Goal: Check status: Check status

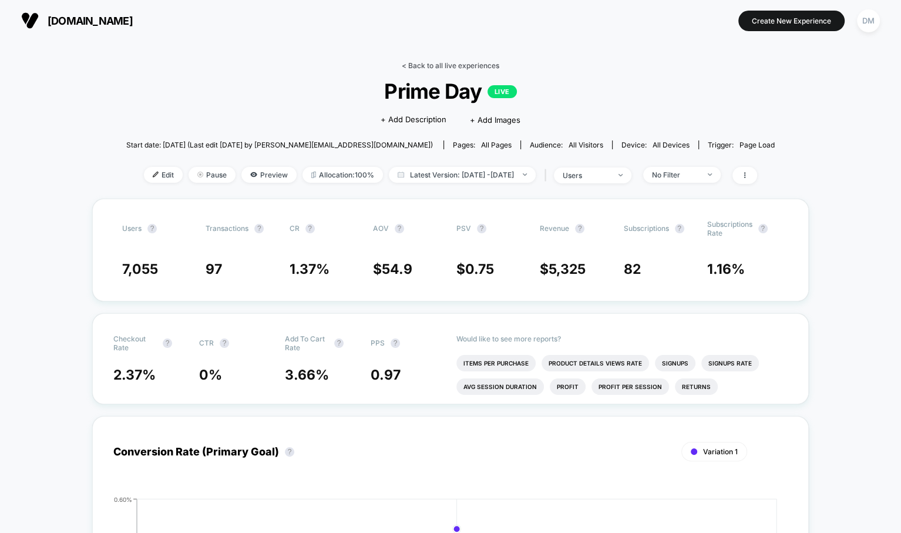
click at [421, 66] on link "< Back to all live experiences" at bounding box center [451, 65] width 98 height 9
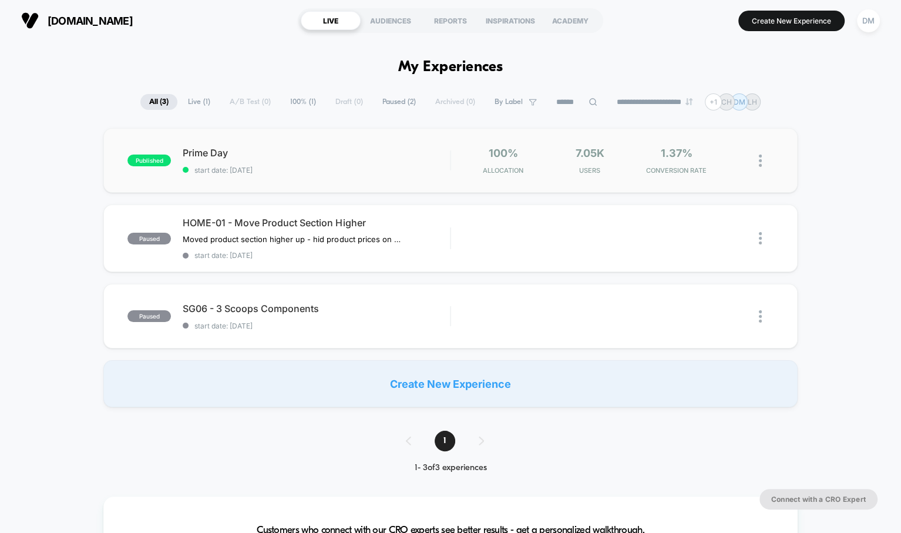
click at [403, 177] on div "published Prime Day start date: 10/9/2025 100% Allocation 7.05k Users 1.37% CON…" at bounding box center [450, 160] width 694 height 65
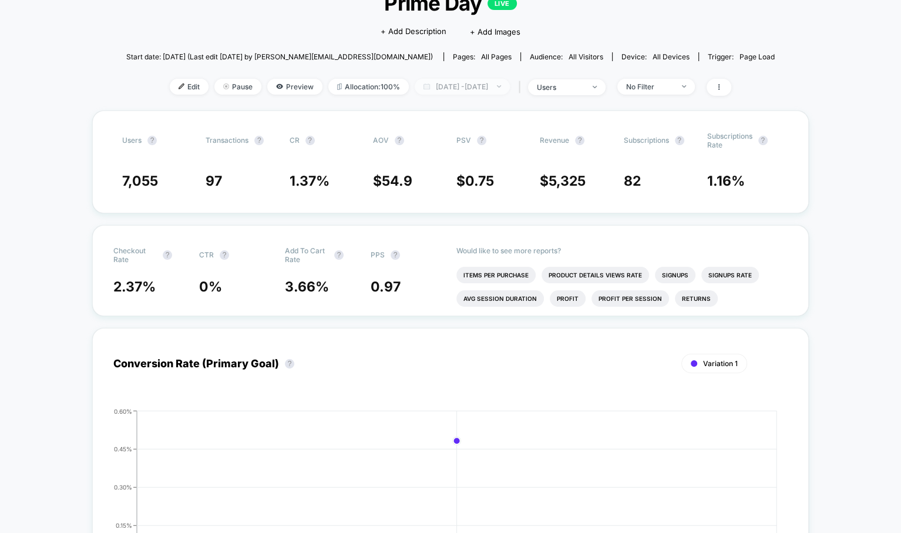
scroll to position [68, 0]
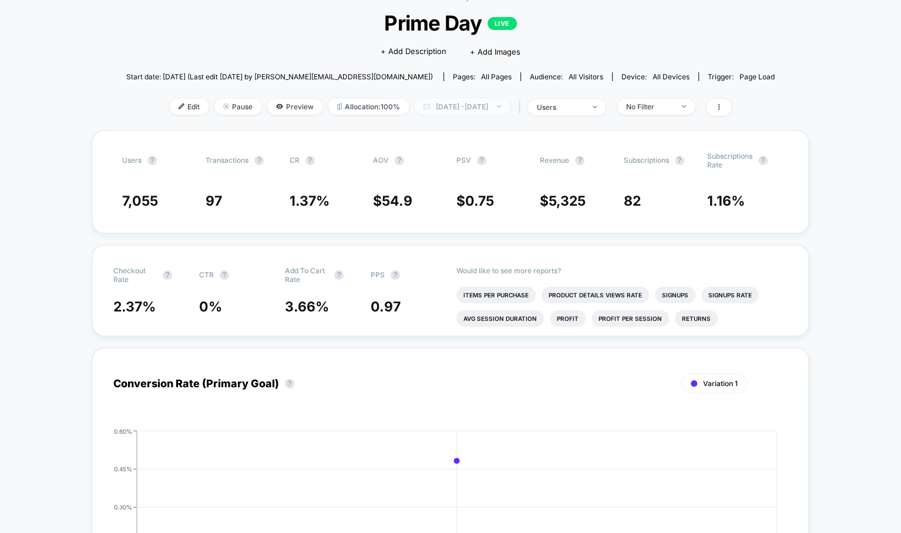
click at [467, 109] on span "Oct 8, 2025 - Oct 9, 2025" at bounding box center [462, 107] width 95 height 16
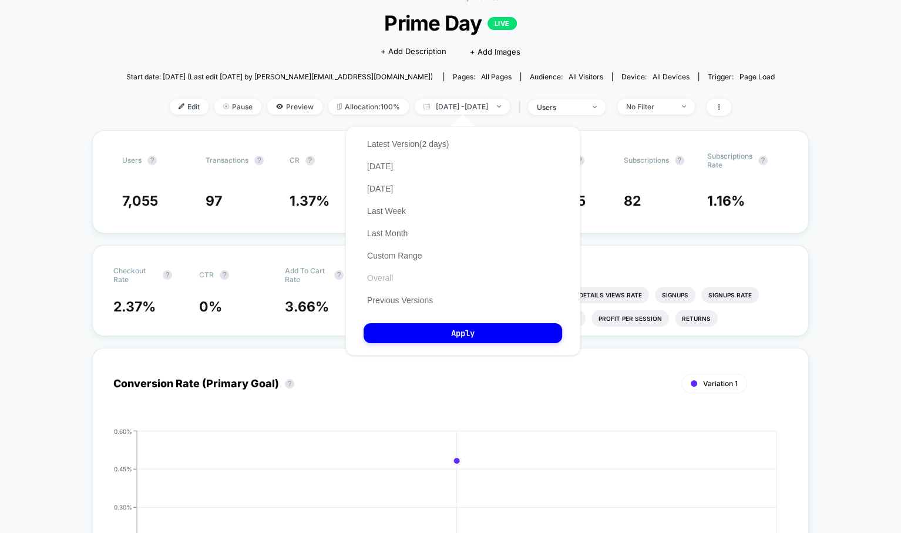
click at [385, 279] on button "Overall" at bounding box center [380, 278] width 33 height 11
click at [410, 324] on button "Apply" at bounding box center [463, 333] width 199 height 20
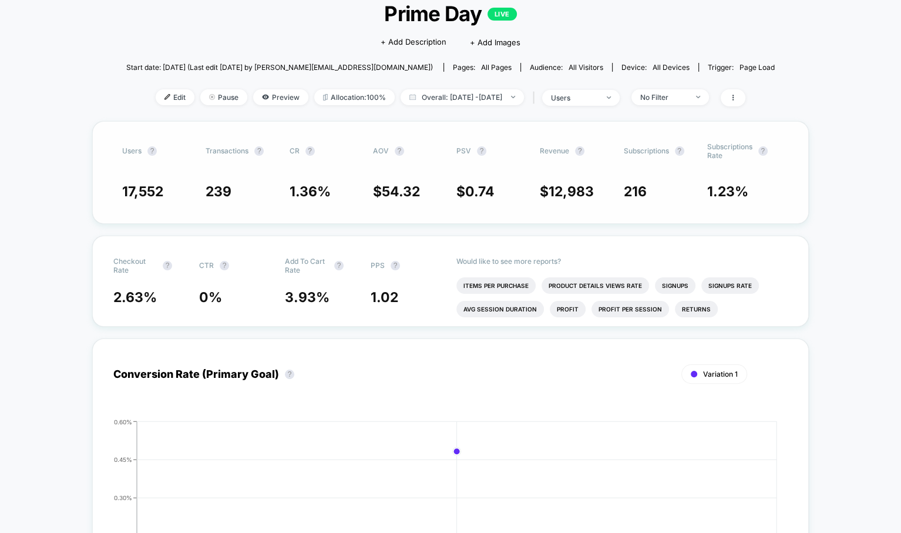
scroll to position [80, 0]
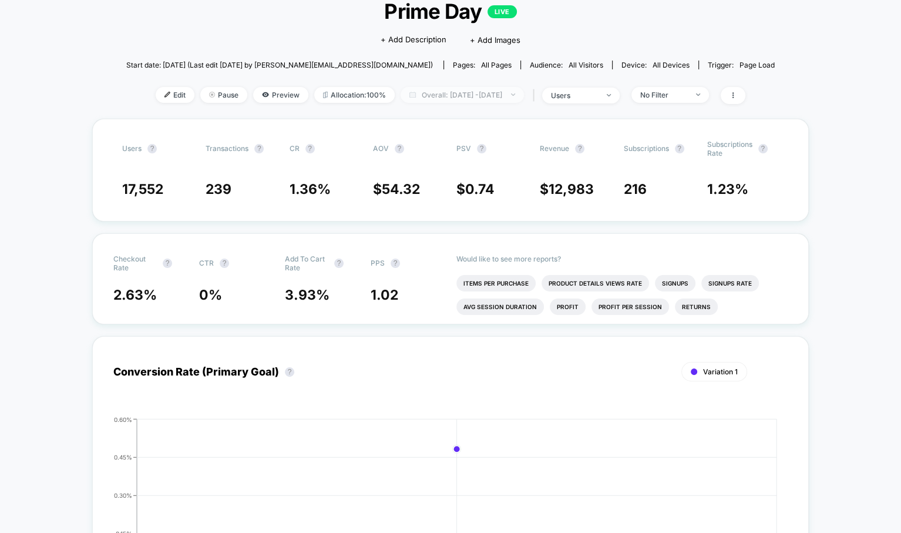
click at [481, 99] on span "Overall: Oct 8, 2025 - Oct 9, 2025" at bounding box center [462, 95] width 123 height 16
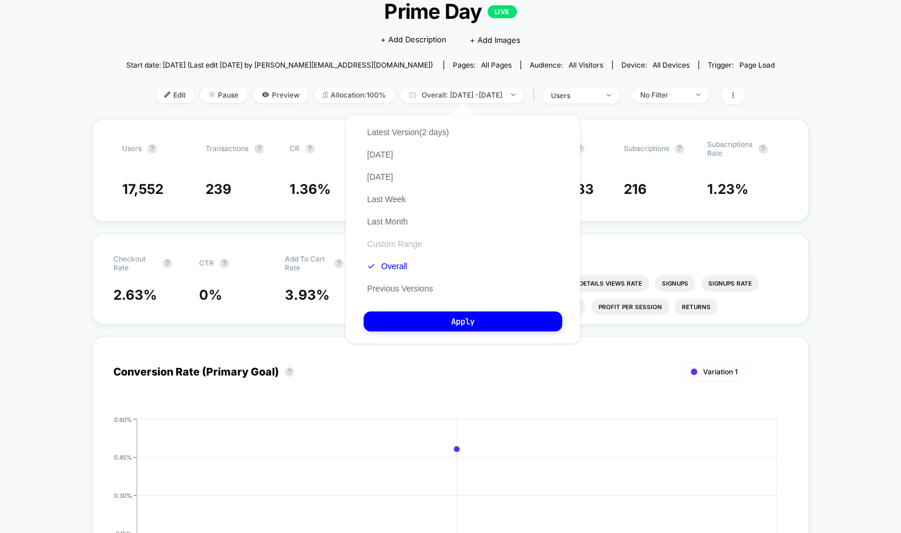
click at [408, 242] on button "Custom Range" at bounding box center [395, 244] width 62 height 11
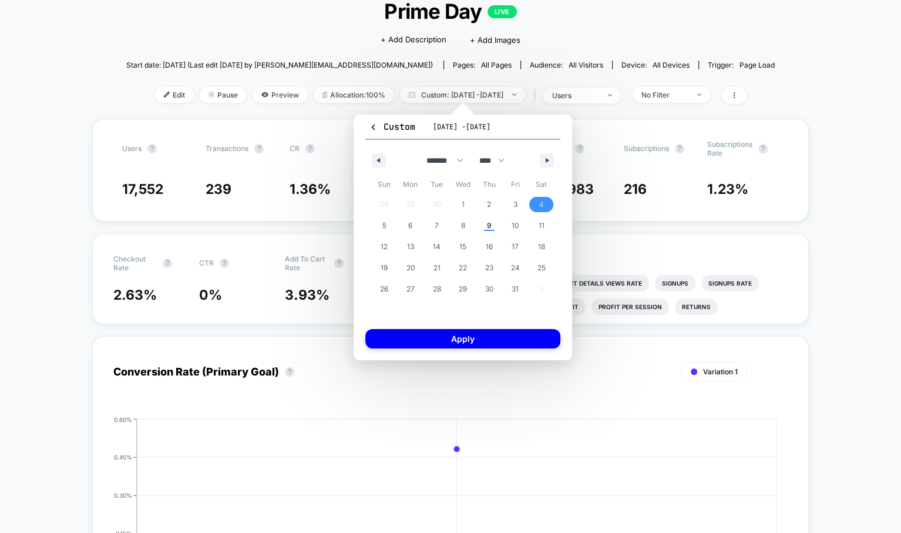
click at [535, 200] on span "4" at bounding box center [541, 204] width 26 height 15
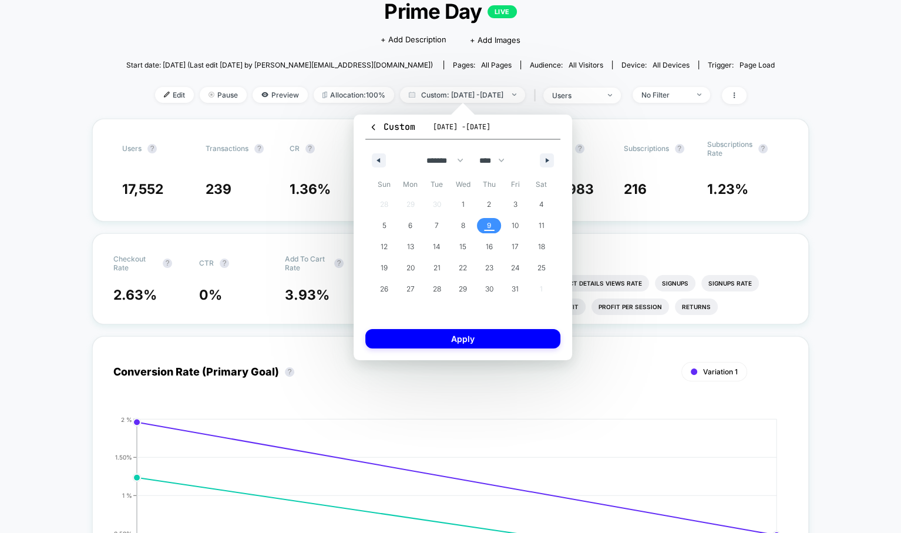
click at [484, 223] on span "9" at bounding box center [489, 225] width 26 height 15
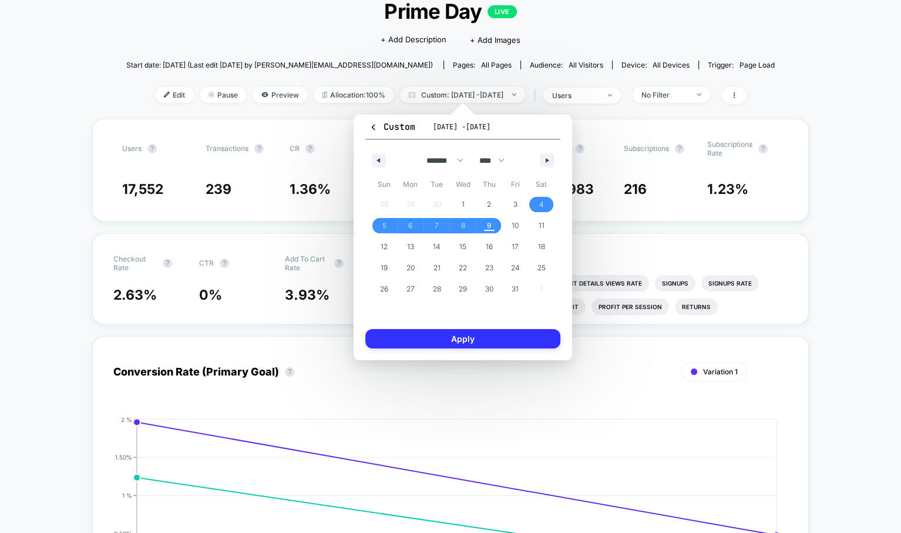
click at [475, 336] on button "Apply" at bounding box center [463, 338] width 195 height 19
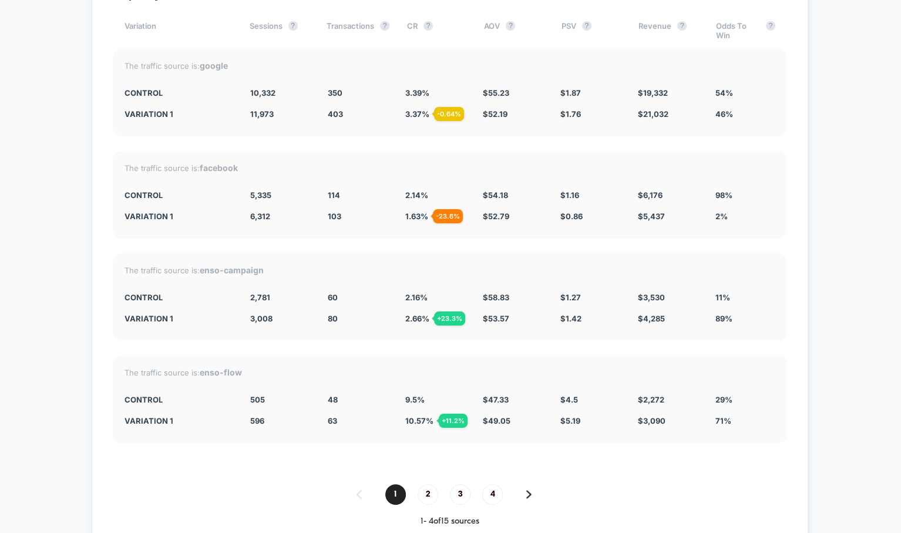
scroll to position [4077, 0]
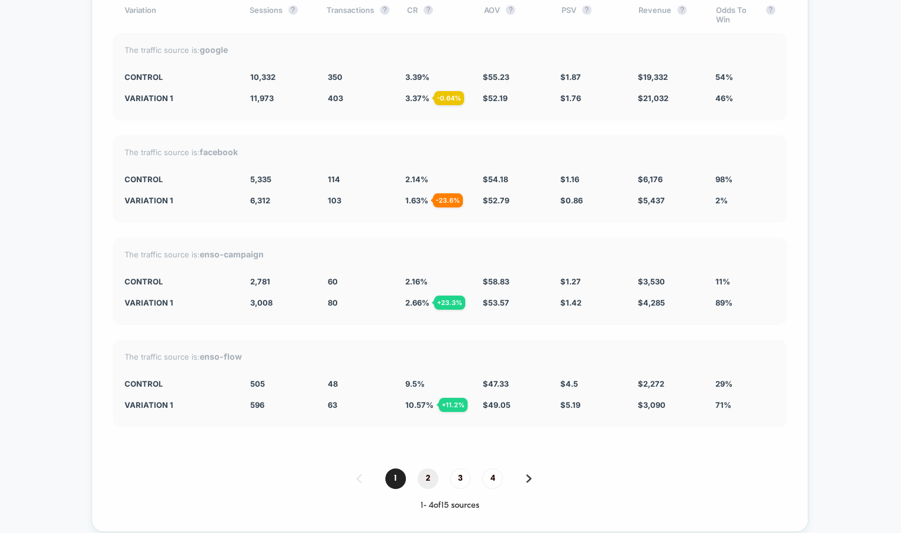
click at [423, 471] on span "2" at bounding box center [428, 478] width 21 height 21
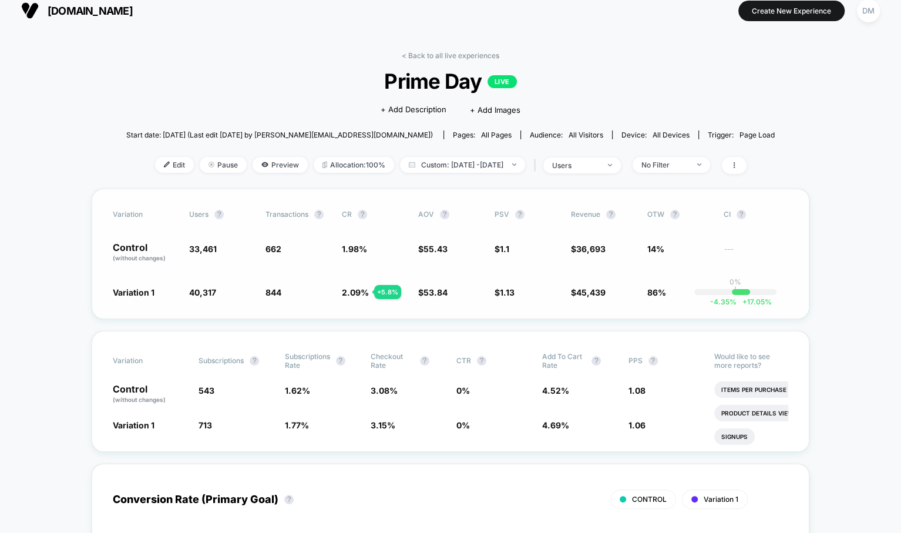
scroll to position [0, 0]
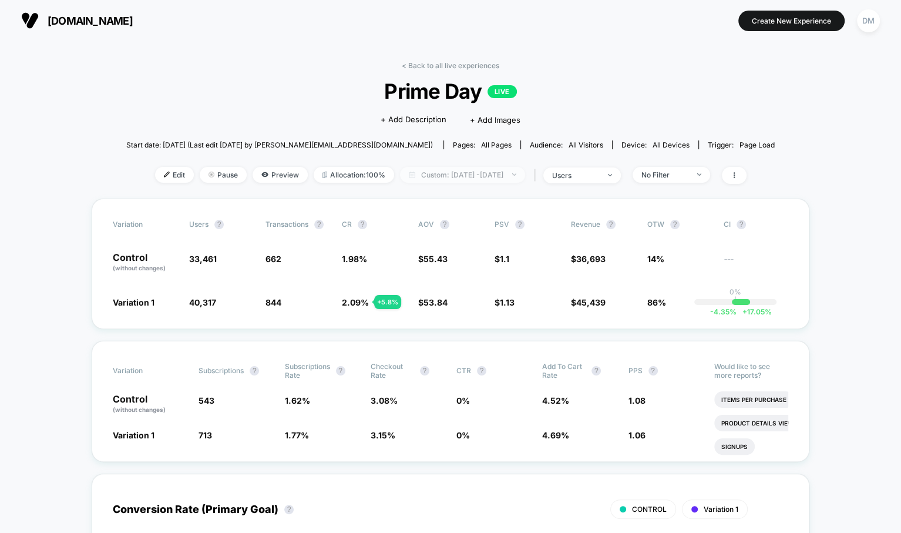
click at [515, 175] on span "Custom: Oct 4, 2025 - Oct 9, 2025" at bounding box center [462, 175] width 125 height 16
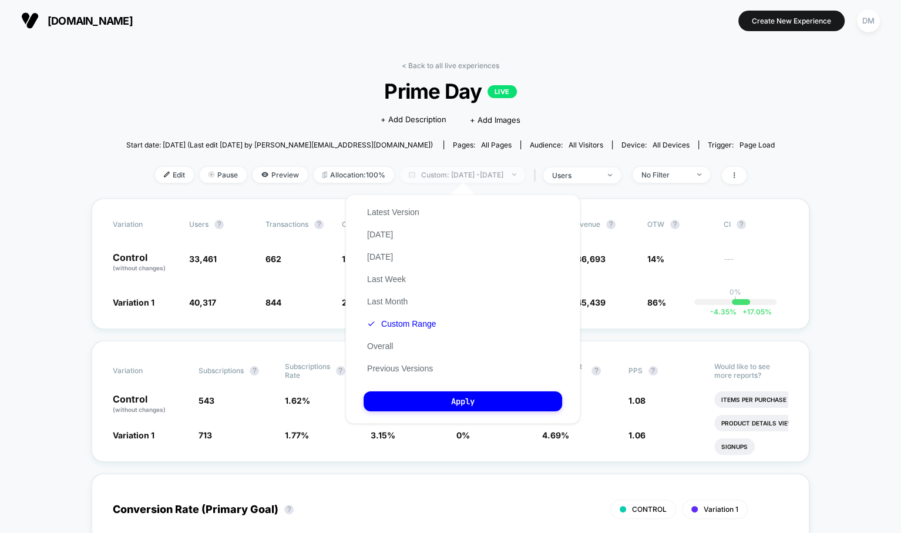
click at [450, 179] on span "Custom: Oct 4, 2025 - Oct 9, 2025" at bounding box center [462, 175] width 125 height 16
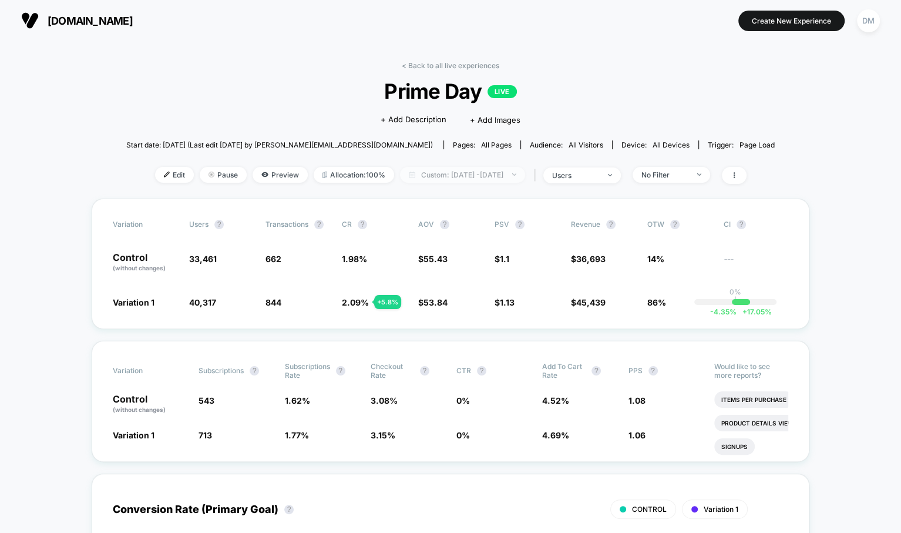
click at [450, 179] on span "Custom: Oct 4, 2025 - Oct 9, 2025" at bounding box center [462, 175] width 125 height 16
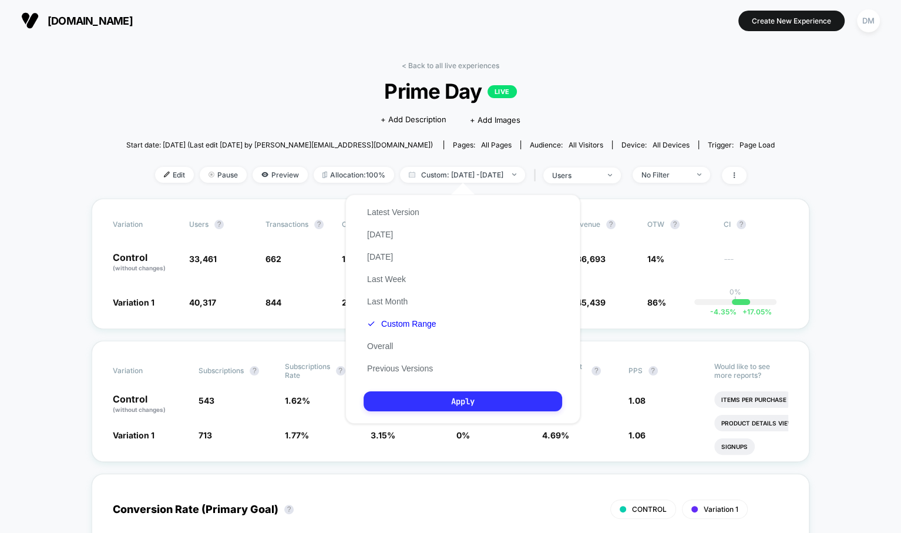
click at [403, 396] on button "Apply" at bounding box center [463, 401] width 199 height 20
